Goal: Entertainment & Leisure: Consume media (video, audio)

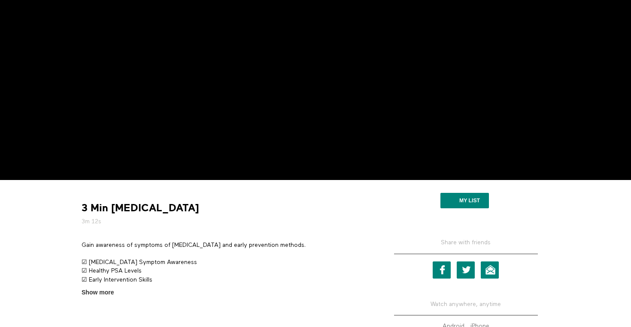
scroll to position [132, 0]
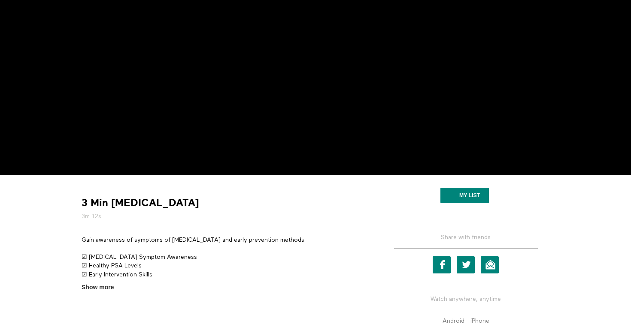
drag, startPoint x: 306, startPoint y: 239, endPoint x: 79, endPoint y: 237, distance: 226.5
click at [79, 237] on section "Gain awareness of symptoms of prostate cancer and early prevention methods. ☑ P…" at bounding box center [225, 264] width 294 height 56
copy p "Gain awareness of symptoms of prostate cancer and early prevention methods."
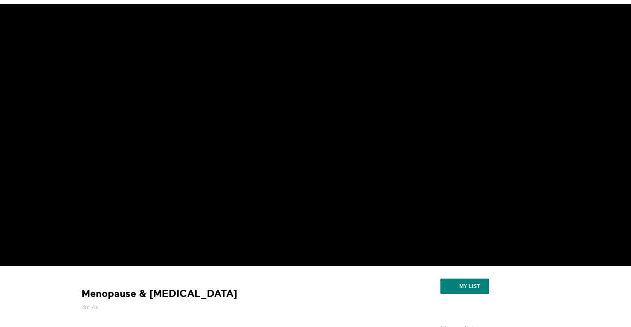
scroll to position [145, 0]
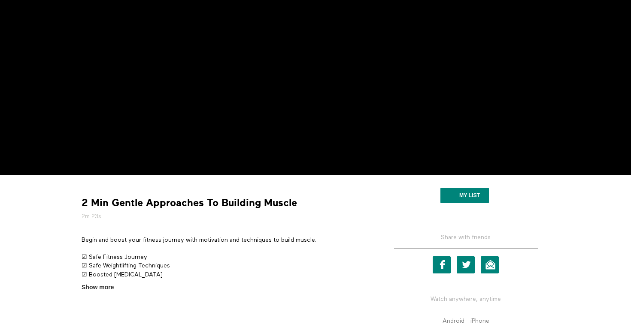
scroll to position [144, 0]
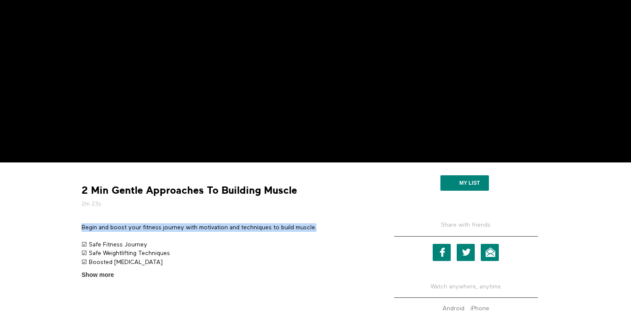
drag, startPoint x: 326, startPoint y: 228, endPoint x: 81, endPoint y: 226, distance: 245.4
click at [81, 226] on section "Begin and boost your fitness journey with motivation and techniques to build mu…" at bounding box center [225, 251] width 294 height 56
copy p "Begin and boost your fitness journey with motivation and techniques to build mu…"
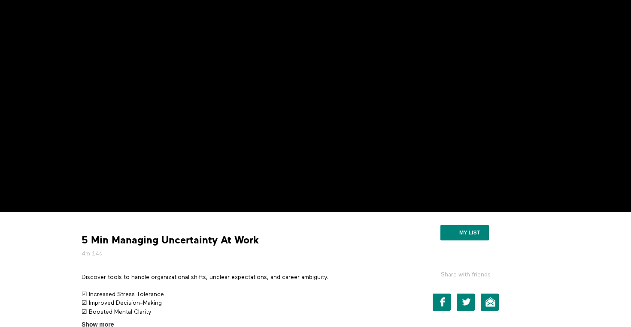
scroll to position [125, 0]
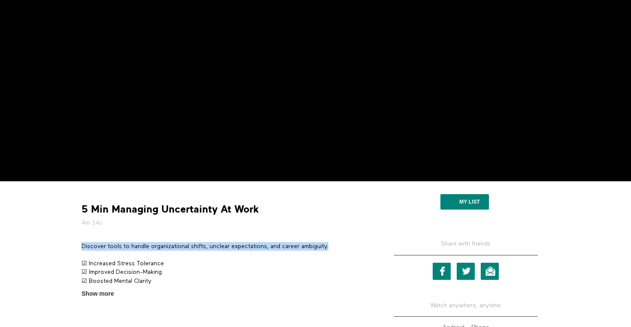
drag, startPoint x: 334, startPoint y: 246, endPoint x: 81, endPoint y: 247, distance: 252.7
click at [81, 247] on section "Discover tools to handle organizational shifts, unclear expectations, and caree…" at bounding box center [225, 270] width 294 height 56
copy p "Discover tools to handle organizational shifts, unclear expectations, and caree…"
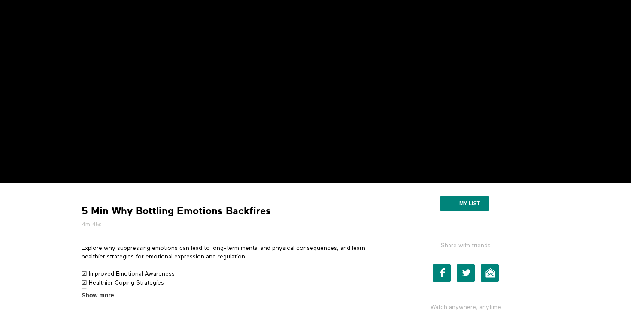
scroll to position [127, 0]
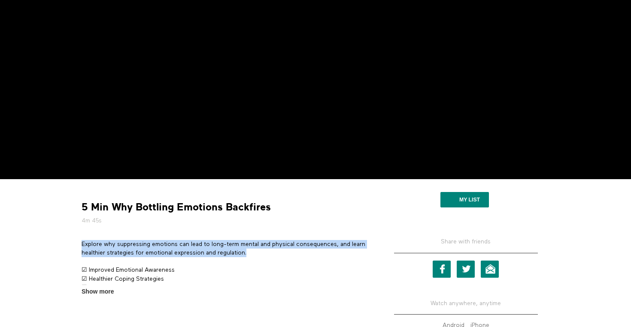
drag, startPoint x: 265, startPoint y: 249, endPoint x: 81, endPoint y: 245, distance: 184.5
click at [81, 245] on section "Explore why suppressing emotions can lead to long-term mental and physical cons…" at bounding box center [225, 268] width 294 height 56
copy p "Explore why suppressing emotions can lead to long-term mental and physical cons…"
